Goal: Obtain resource: Obtain resource

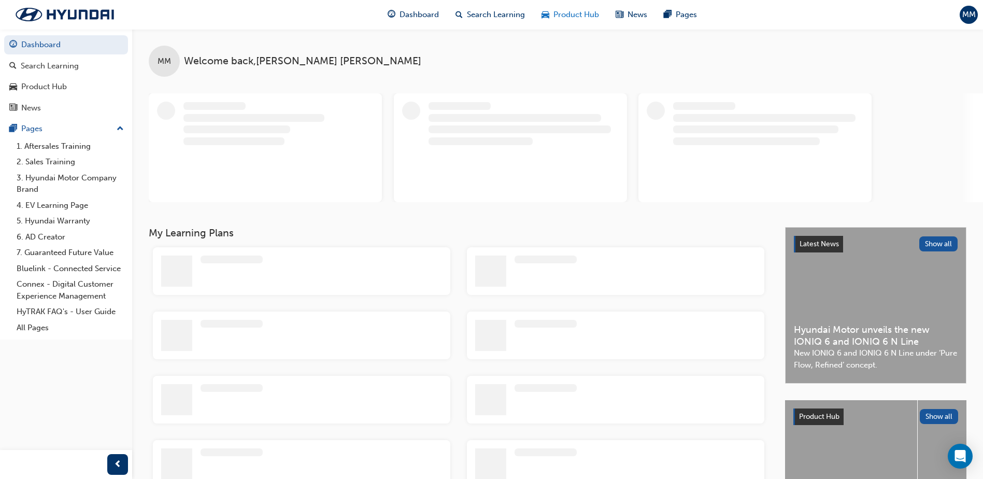
click at [569, 17] on span "Product Hub" at bounding box center [577, 15] width 46 height 12
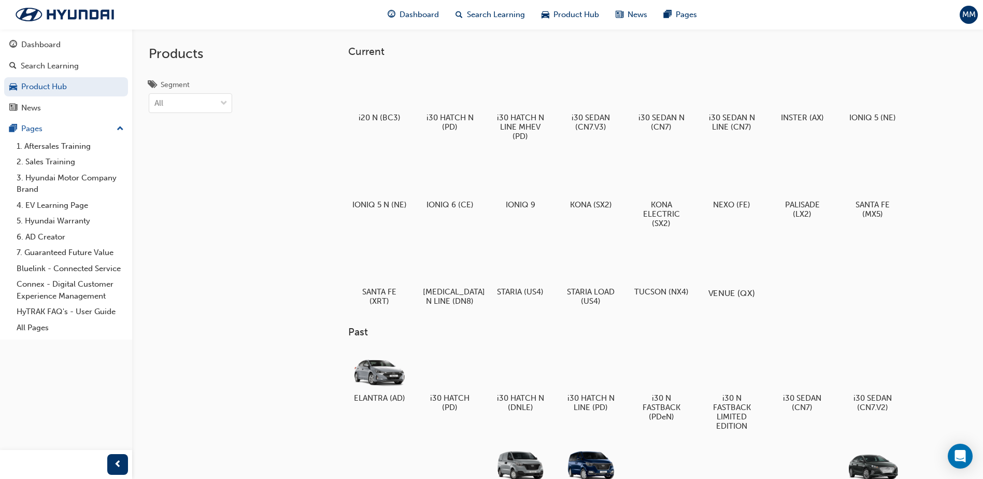
click at [709, 258] on div at bounding box center [732, 263] width 58 height 41
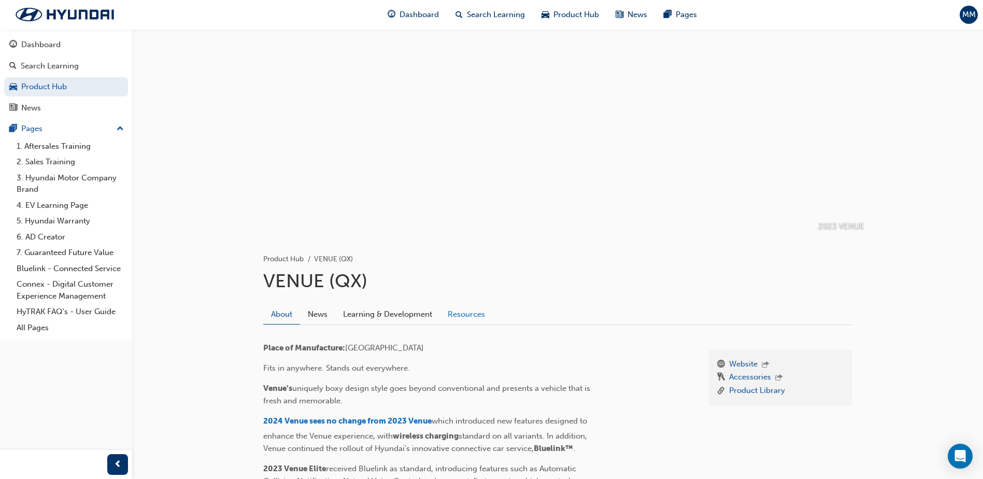
click at [453, 315] on link "Resources" at bounding box center [466, 314] width 53 height 20
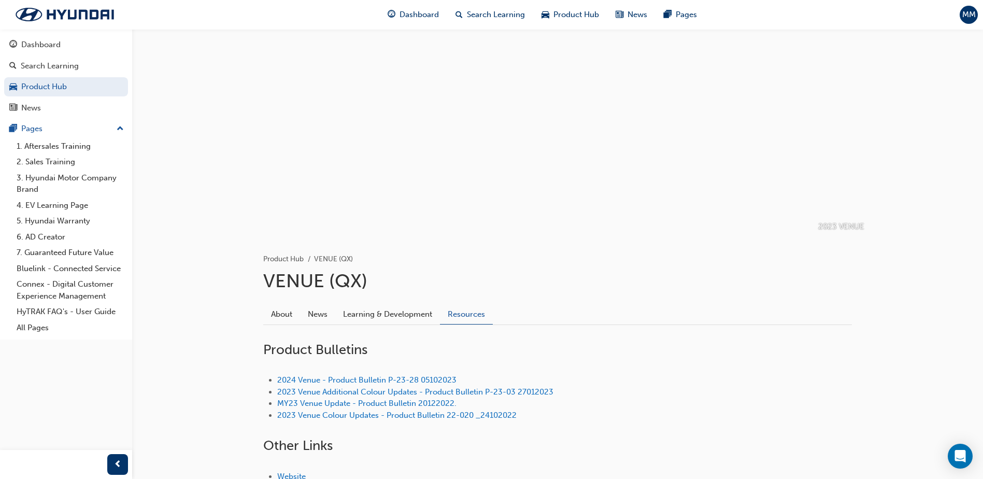
scroll to position [91, 0]
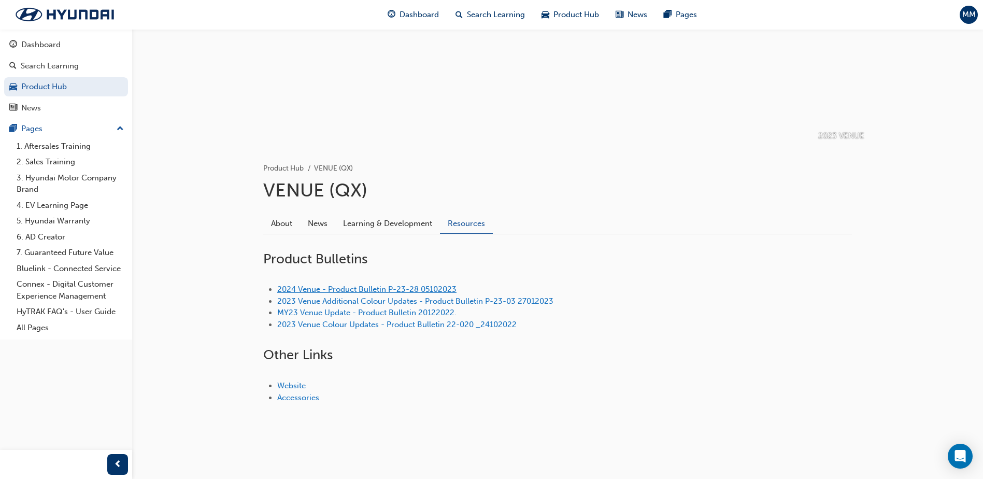
click at [421, 290] on link "2024 Venue - Product Bulletin P-23-28 05102023" at bounding box center [366, 289] width 179 height 9
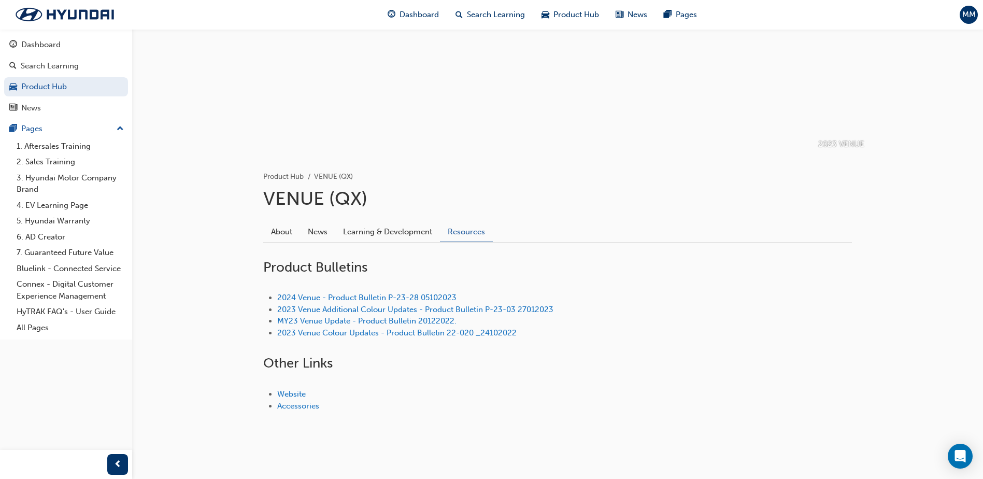
scroll to position [91, 0]
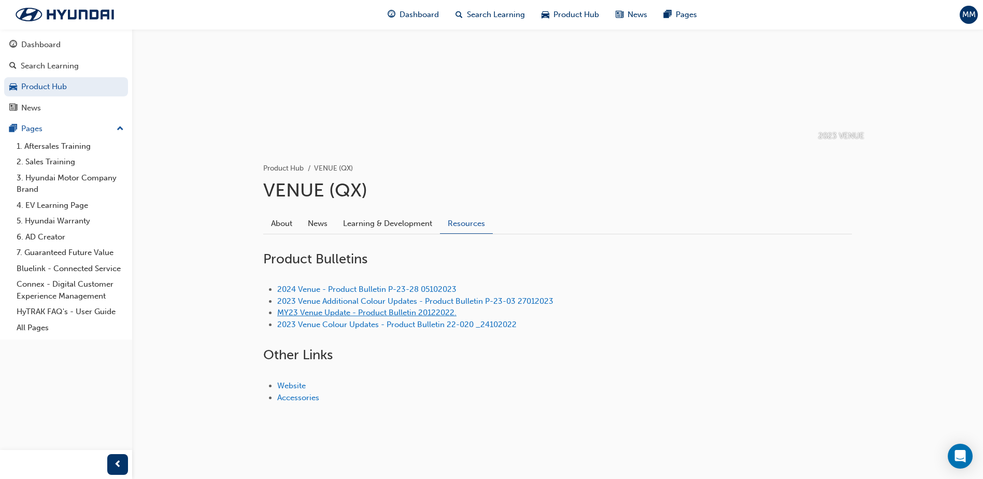
click at [388, 314] on link "MY23 Venue Update - Product Bulletin 20122022." at bounding box center [366, 312] width 179 height 9
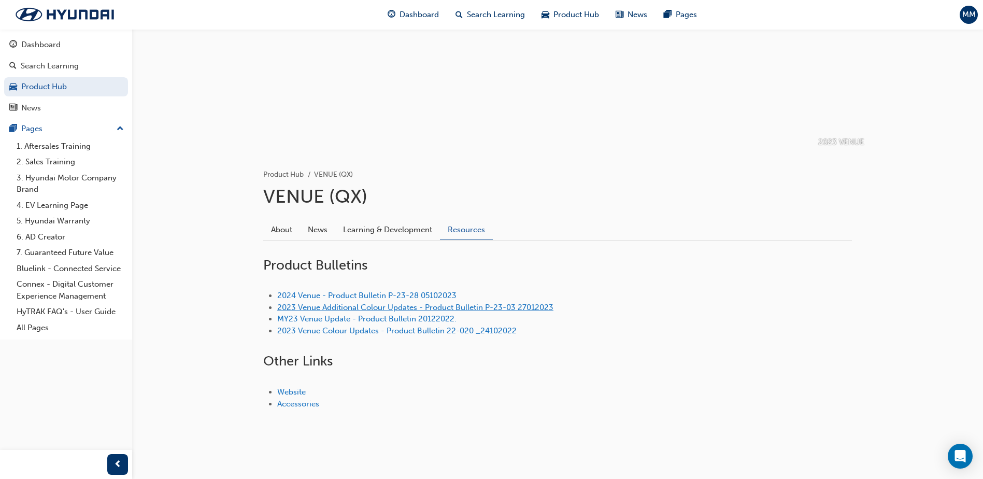
scroll to position [91, 0]
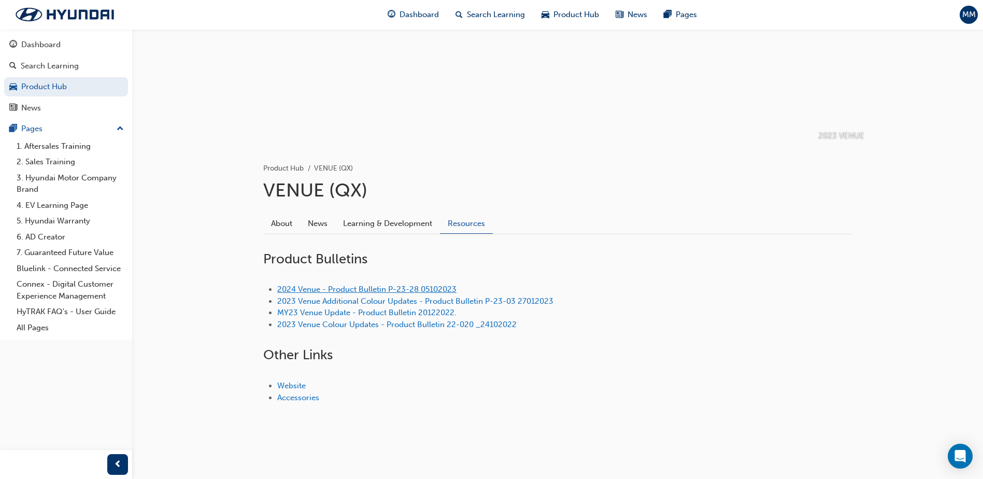
click at [359, 292] on link "2024 Venue - Product Bulletin P-23-28 05102023" at bounding box center [366, 289] width 179 height 9
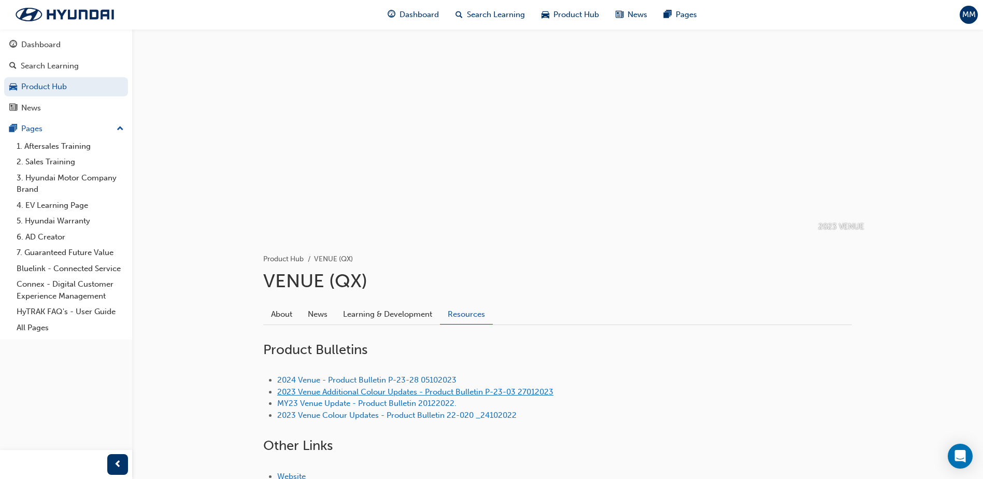
click at [305, 392] on link "2023 Venue Additional Colour Updates - Product Bulletin P-23-03 27012023" at bounding box center [415, 391] width 276 height 9
click at [381, 406] on link "MY23 Venue Update - Product Bulletin 20122022." at bounding box center [366, 403] width 179 height 9
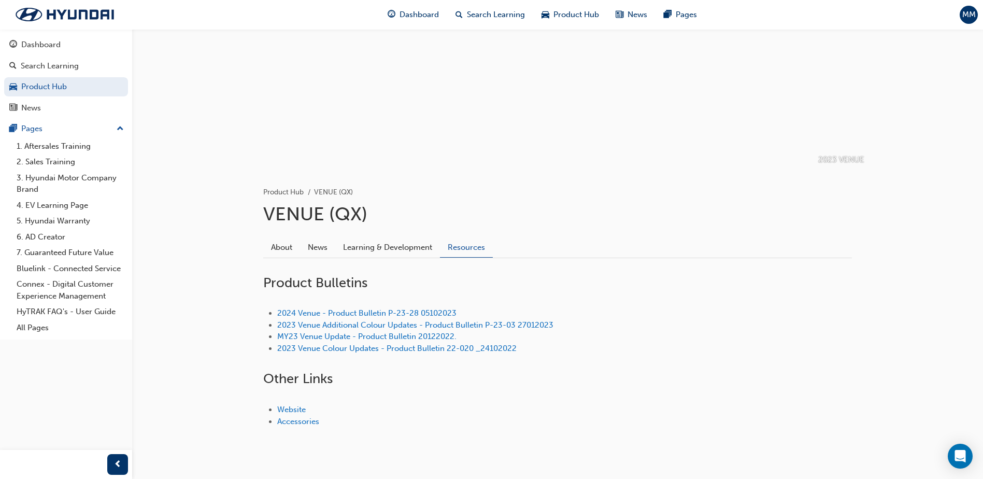
scroll to position [91, 0]
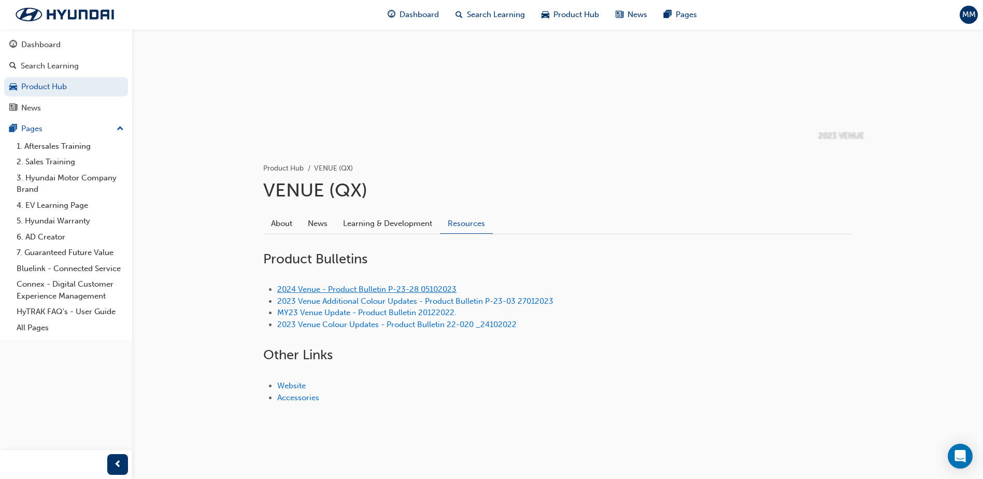
click at [320, 292] on link "2024 Venue - Product Bulletin P-23-28 05102023" at bounding box center [366, 289] width 179 height 9
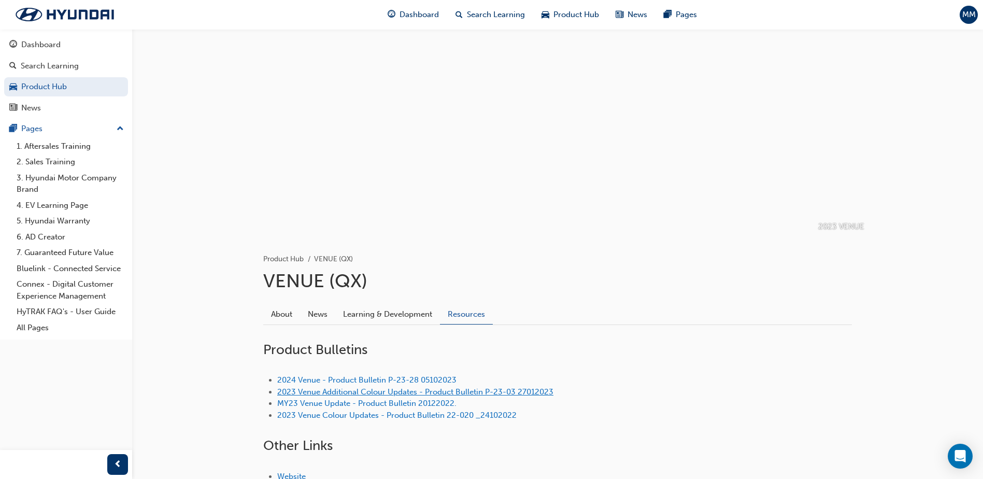
click at [308, 394] on link "2023 Venue Additional Colour Updates - Product Bulletin P-23-03 27012023" at bounding box center [415, 391] width 276 height 9
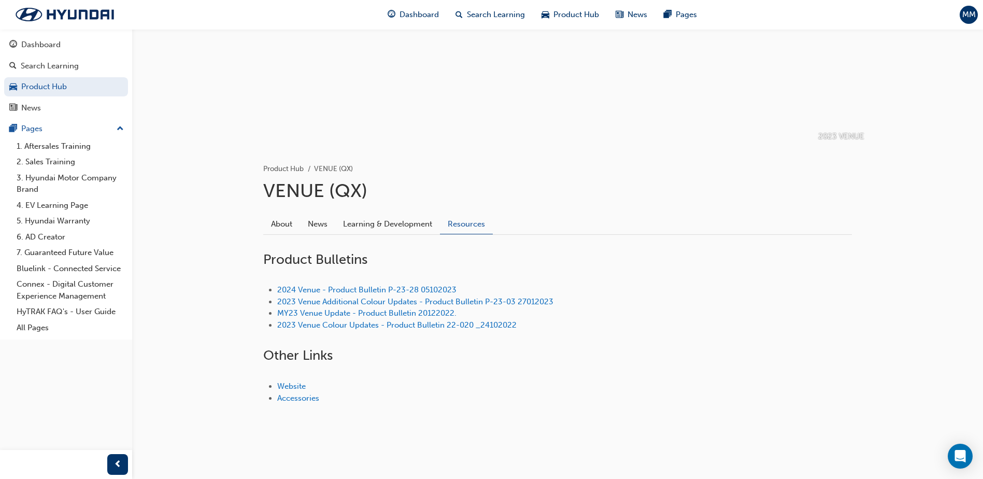
scroll to position [91, 0]
click at [359, 326] on link "2023 Venue Colour Updates - Product Bulletin 22-020 _24102022" at bounding box center [396, 324] width 239 height 9
